Goal: Find specific page/section: Find specific page/section

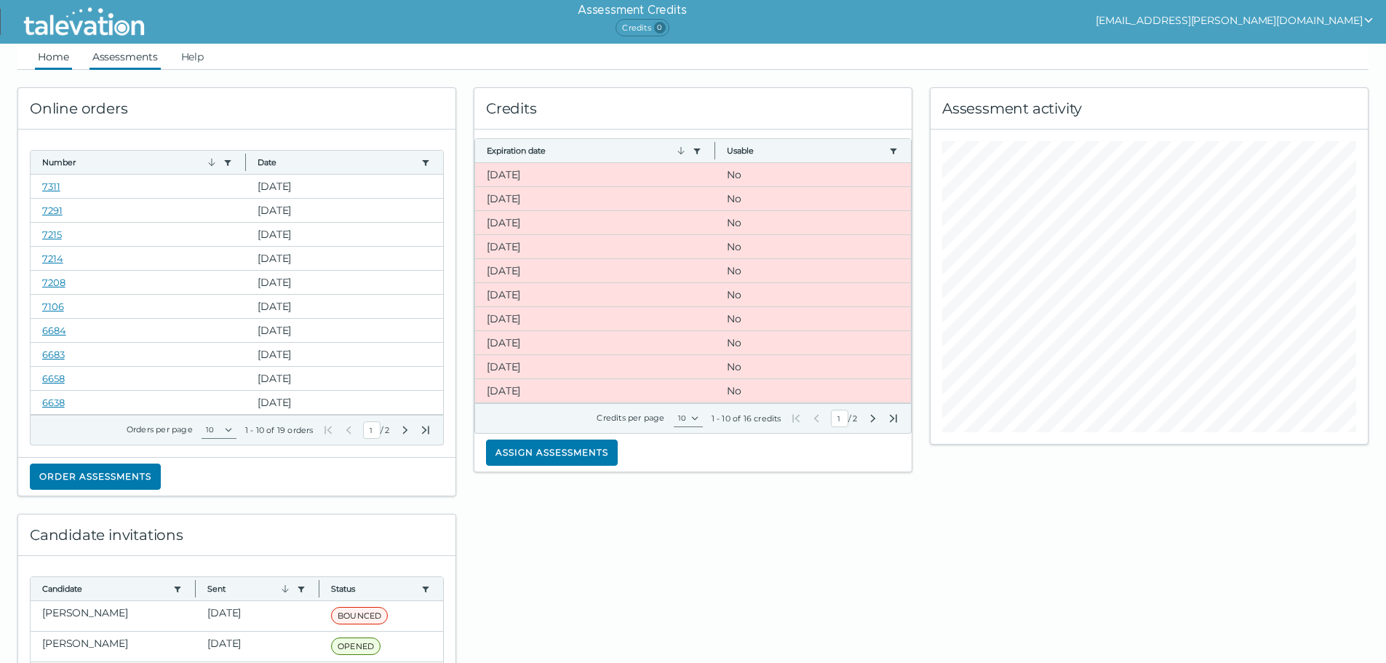
click at [125, 57] on link "Assessments" at bounding box center [124, 57] width 71 height 26
